Goal: Task Accomplishment & Management: Manage account settings

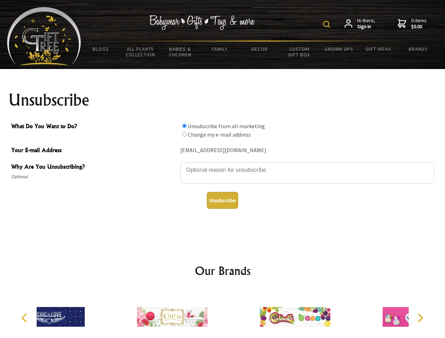
click at [327, 24] on img at bounding box center [326, 24] width 7 height 7
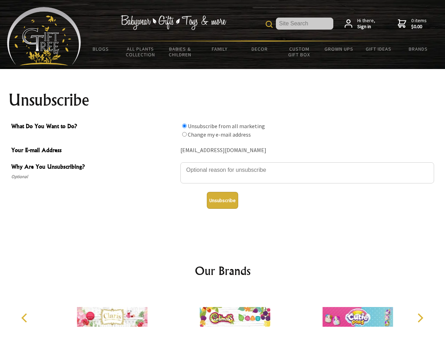
click at [222, 165] on textarea "Why Are You Unsubscribing?" at bounding box center [306, 172] width 253 height 21
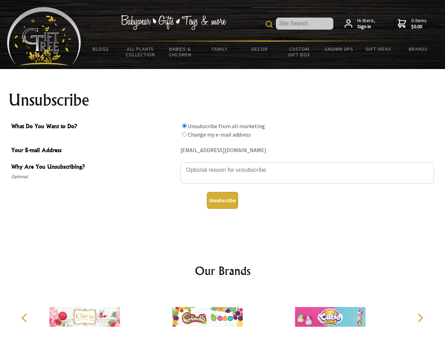
click at [184, 126] on input "What Do You Want to Do?" at bounding box center [184, 126] width 5 height 5
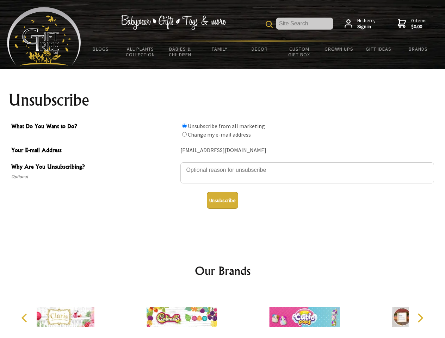
click at [184, 134] on input "What Do You Want to Do?" at bounding box center [184, 134] width 5 height 5
radio input "true"
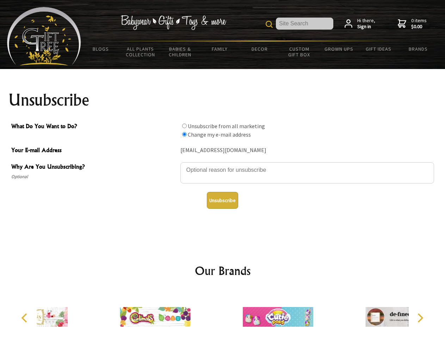
click at [222, 200] on button "Unsubscribe" at bounding box center [222, 200] width 31 height 17
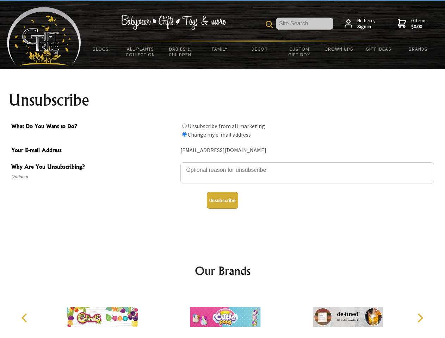
click at [222, 314] on img at bounding box center [225, 316] width 70 height 53
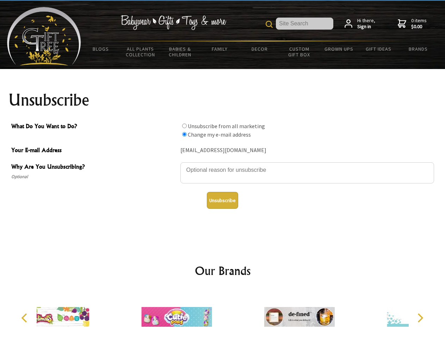
click at [25, 318] on icon "Previous" at bounding box center [24, 317] width 9 height 9
click at [420, 318] on icon "Next" at bounding box center [419, 317] width 9 height 9
